Goal: Information Seeking & Learning: Learn about a topic

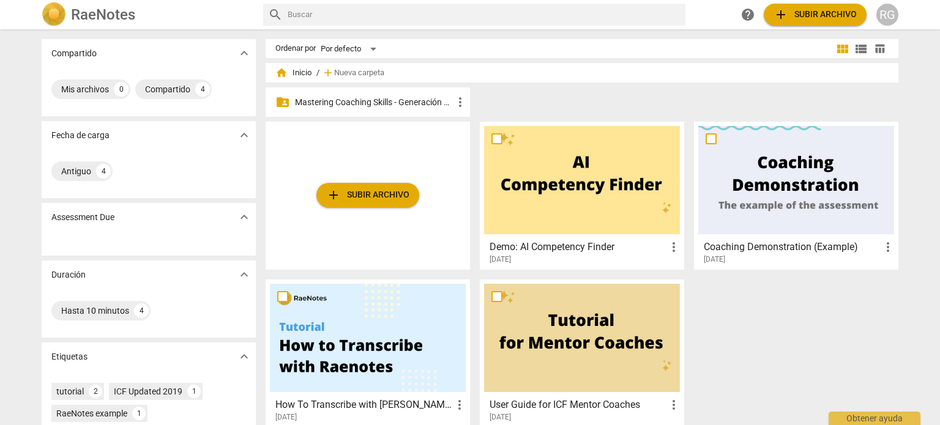
click at [423, 106] on p "Mastering Coaching Skills - Generación 31" at bounding box center [374, 102] width 158 height 13
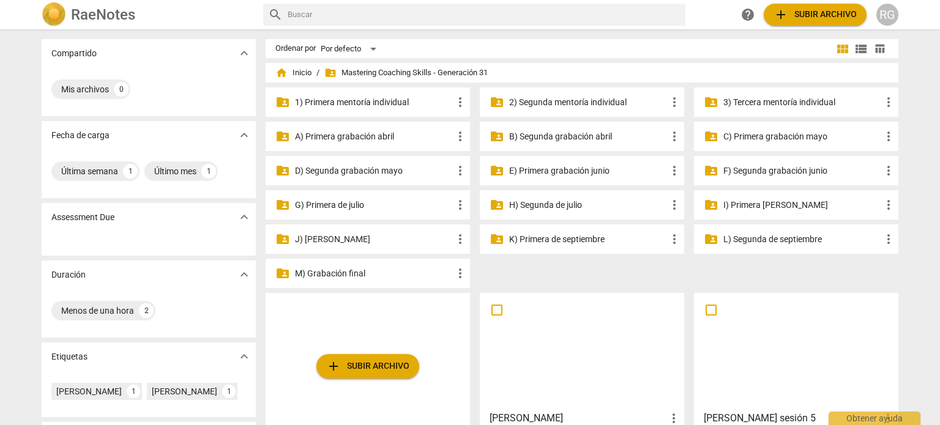
click at [349, 273] on p "M) Grabación final" at bounding box center [374, 273] width 158 height 13
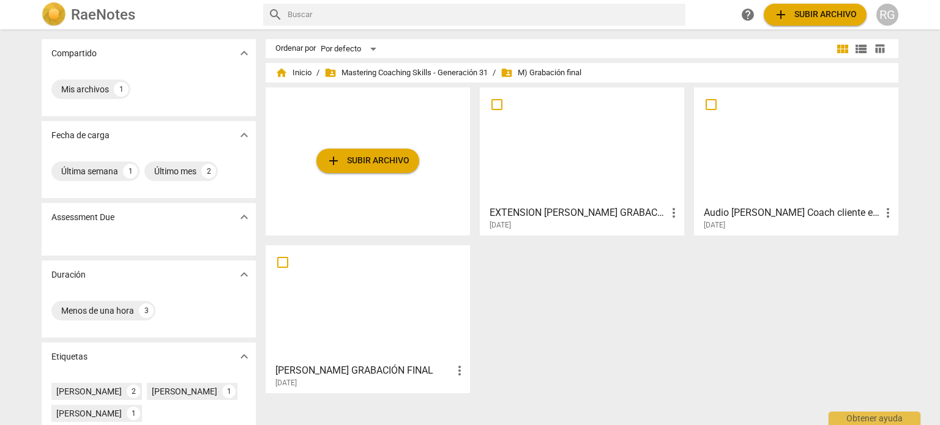
click at [785, 177] on div at bounding box center [796, 146] width 196 height 108
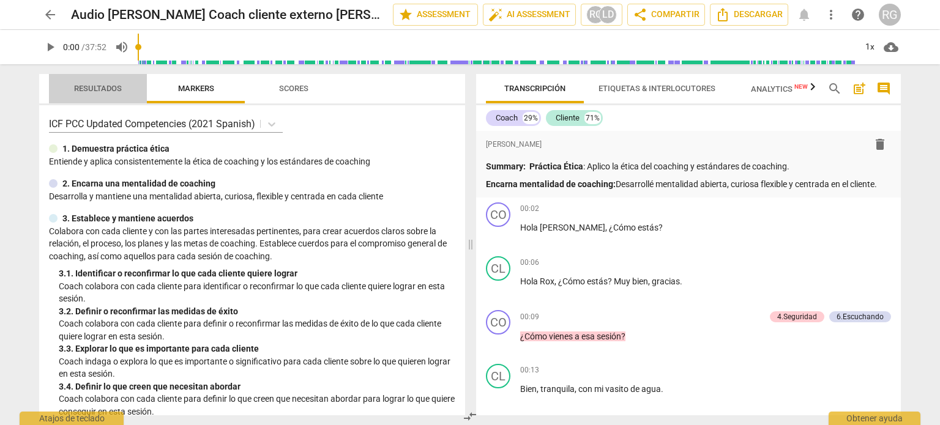
click at [97, 89] on span "Resultados" at bounding box center [98, 88] width 48 height 9
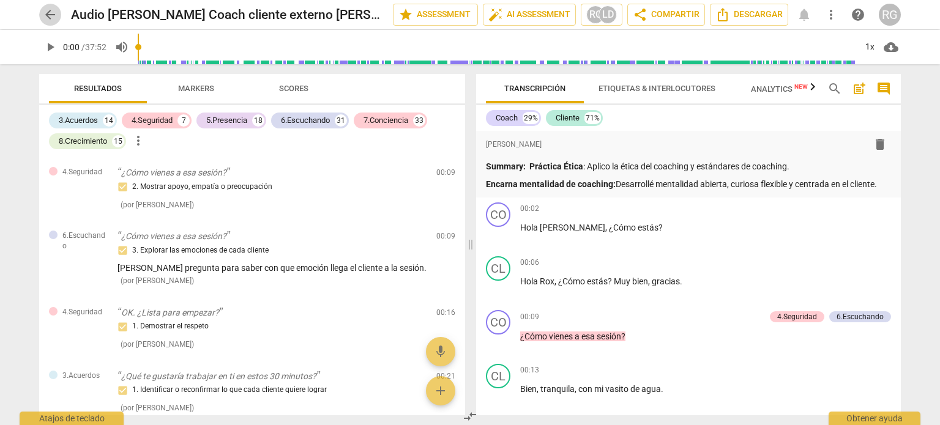
click at [49, 7] on button "arrow_back" at bounding box center [50, 15] width 22 height 22
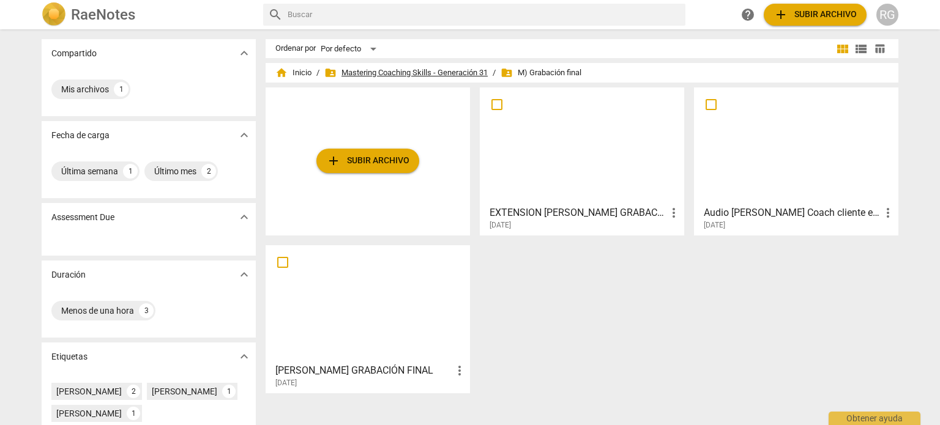
click at [450, 75] on span "folder_shared Mastering Coaching Skills - Generación 31" at bounding box center [405, 73] width 163 height 12
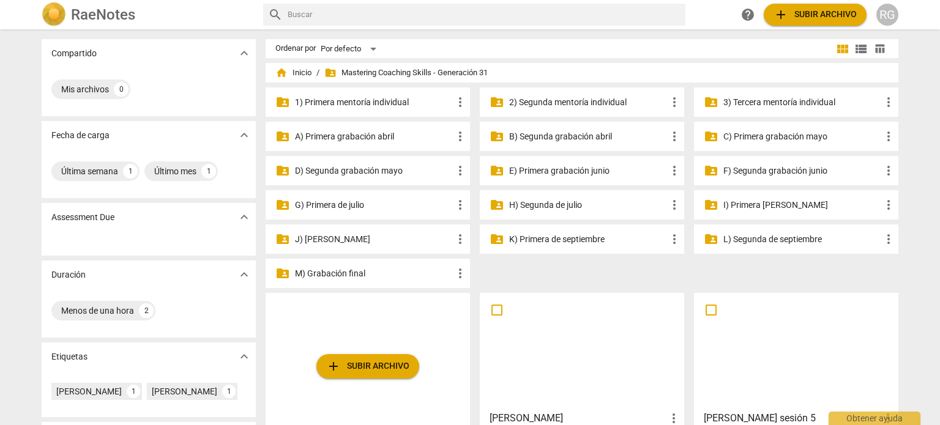
click at [362, 204] on p "G) Primera de julio" at bounding box center [374, 205] width 158 height 13
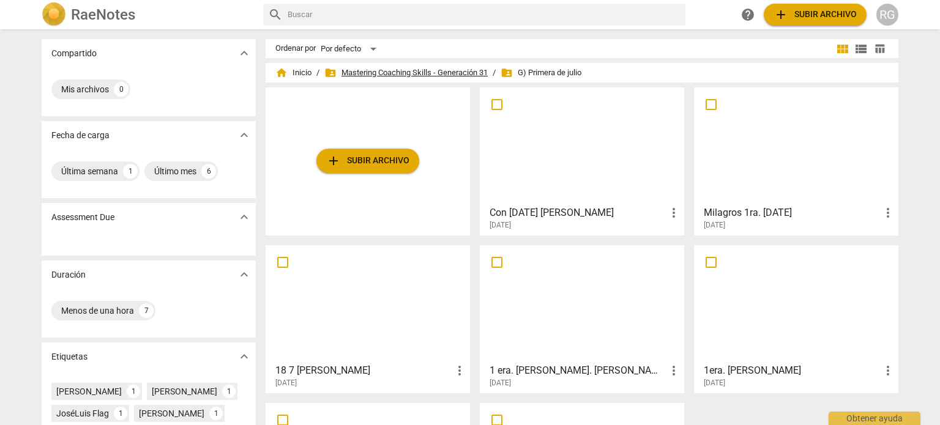
click at [382, 71] on span "folder_shared Mastering Coaching Skills - Generación 31" at bounding box center [405, 73] width 163 height 12
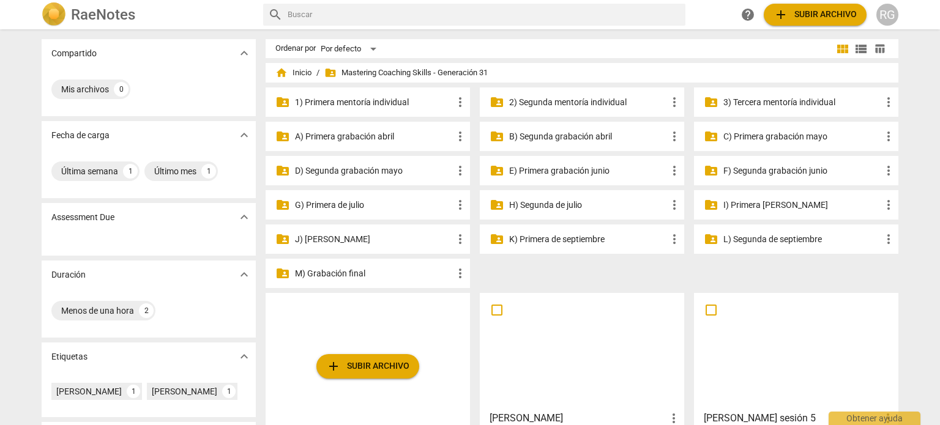
click at [548, 205] on p "H) Segunda de julio" at bounding box center [588, 205] width 158 height 13
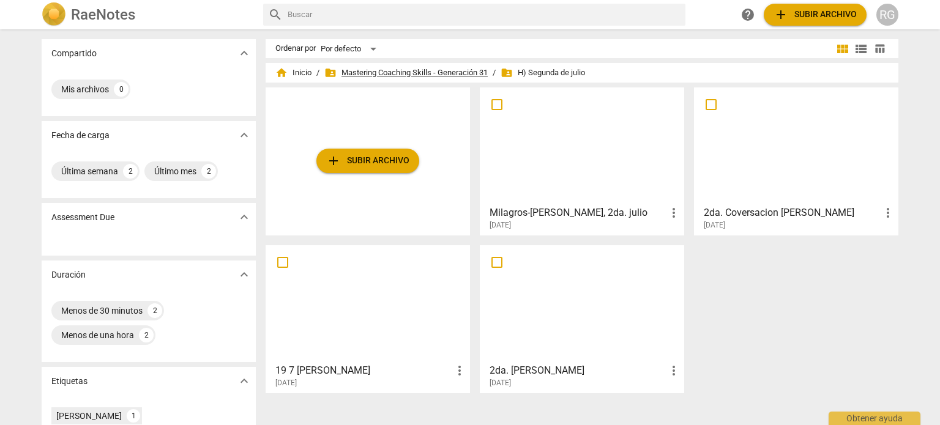
click at [382, 73] on span "folder_shared Mastering Coaching Skills - Generación 31" at bounding box center [405, 73] width 163 height 12
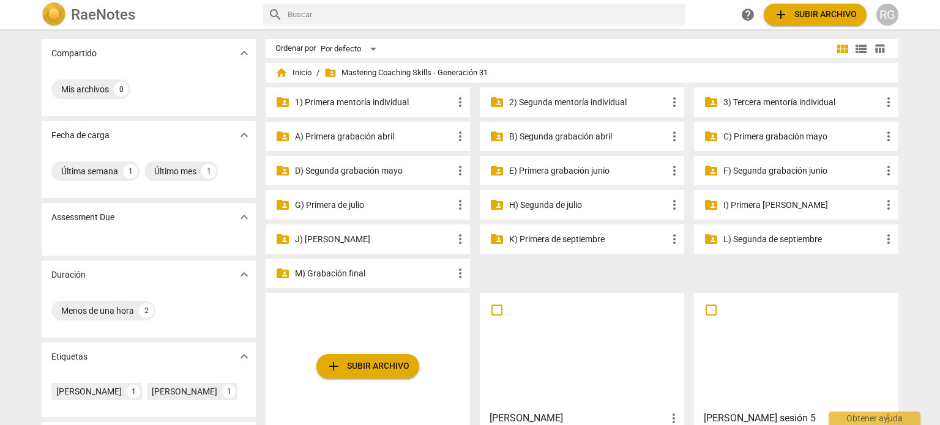
click at [748, 207] on p "I) Primera [PERSON_NAME]" at bounding box center [802, 205] width 158 height 13
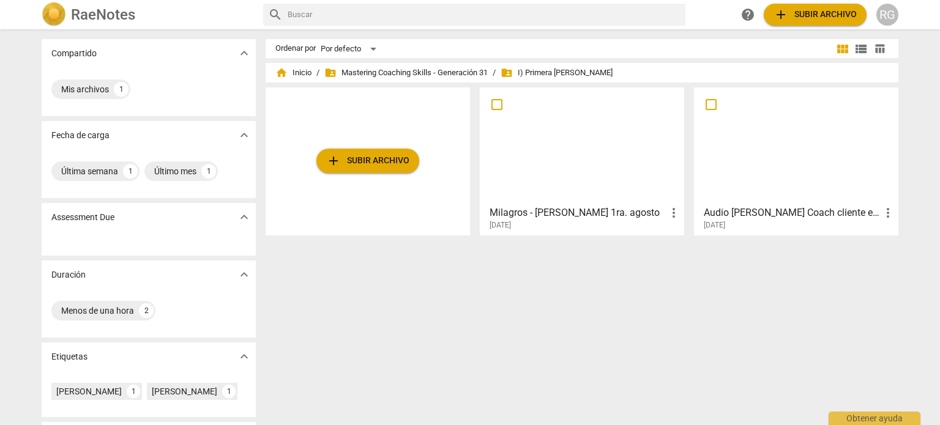
click at [799, 164] on div at bounding box center [796, 146] width 196 height 108
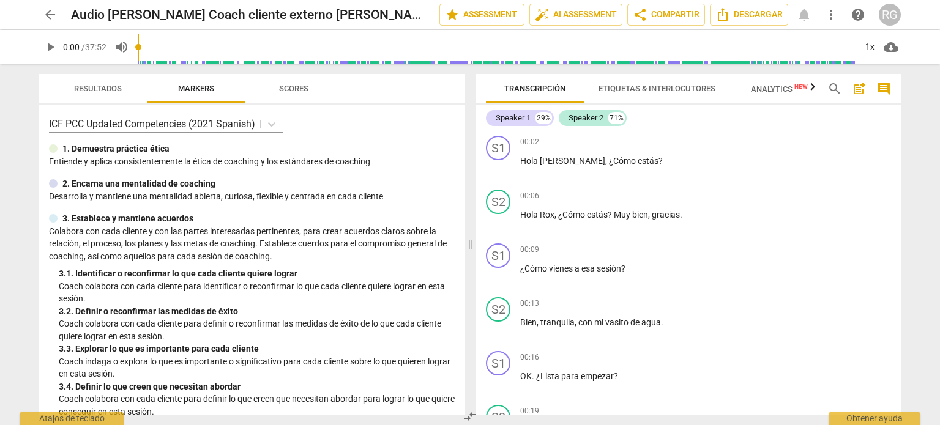
click at [88, 84] on span "Resultados" at bounding box center [98, 88] width 48 height 9
